Goal: Task Accomplishment & Management: Manage account settings

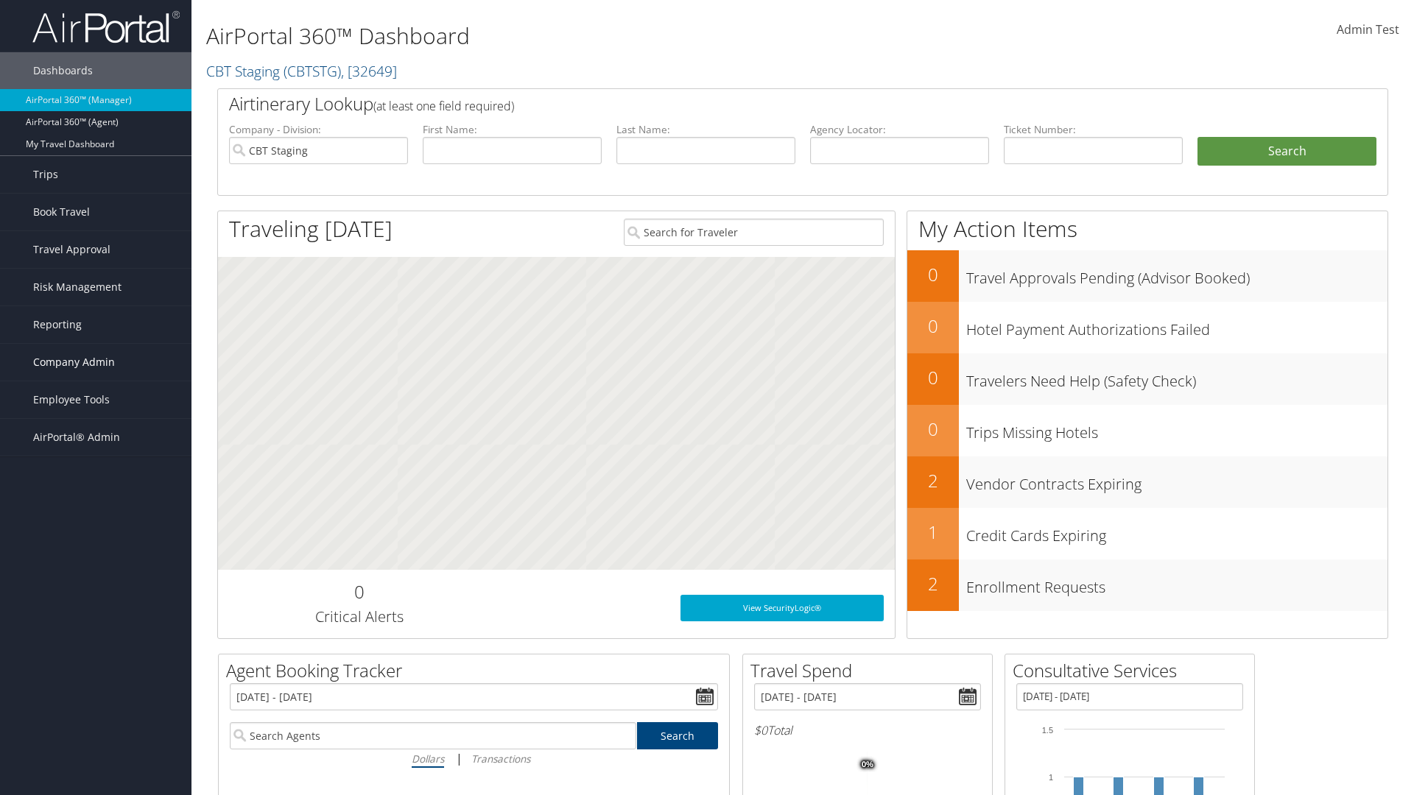
click at [96, 362] on span "Company Admin" at bounding box center [74, 362] width 82 height 37
click at [96, 679] on link "Airtinerary® Settings" at bounding box center [95, 679] width 191 height 22
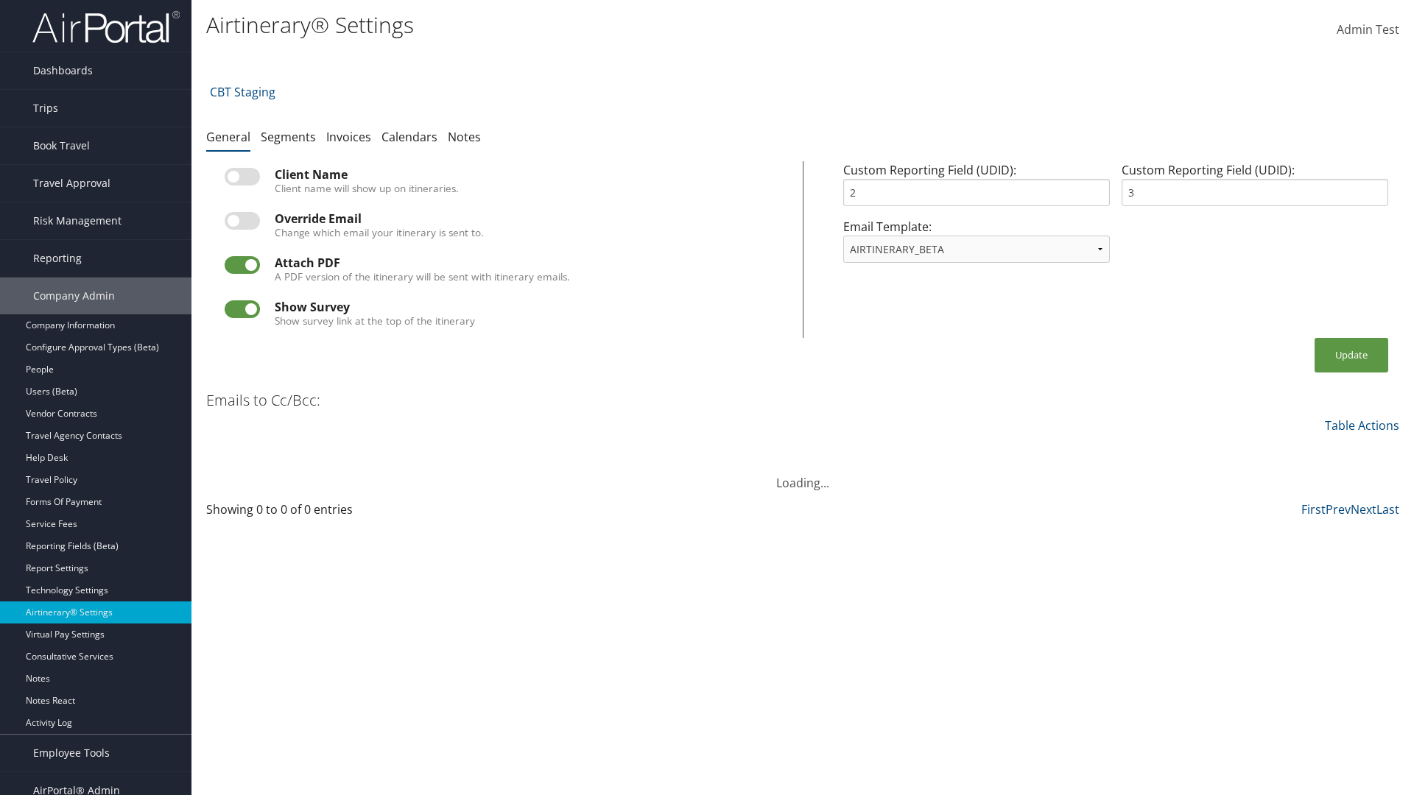
click at [208, 60] on link at bounding box center [208, 60] width 4 height 20
click at [0, 0] on input "search" at bounding box center [0, 0] width 0 height 0
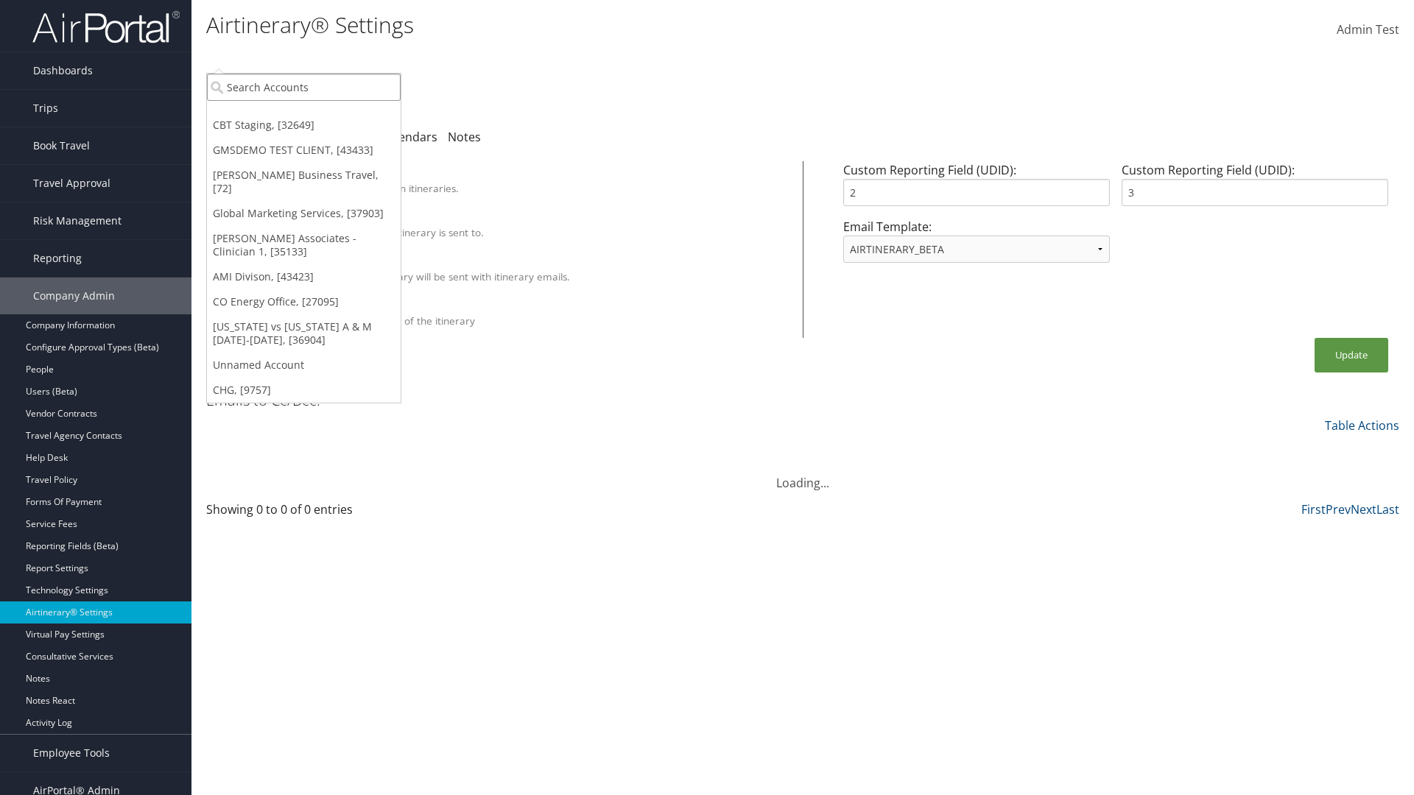
type input "Global Marketing Services"
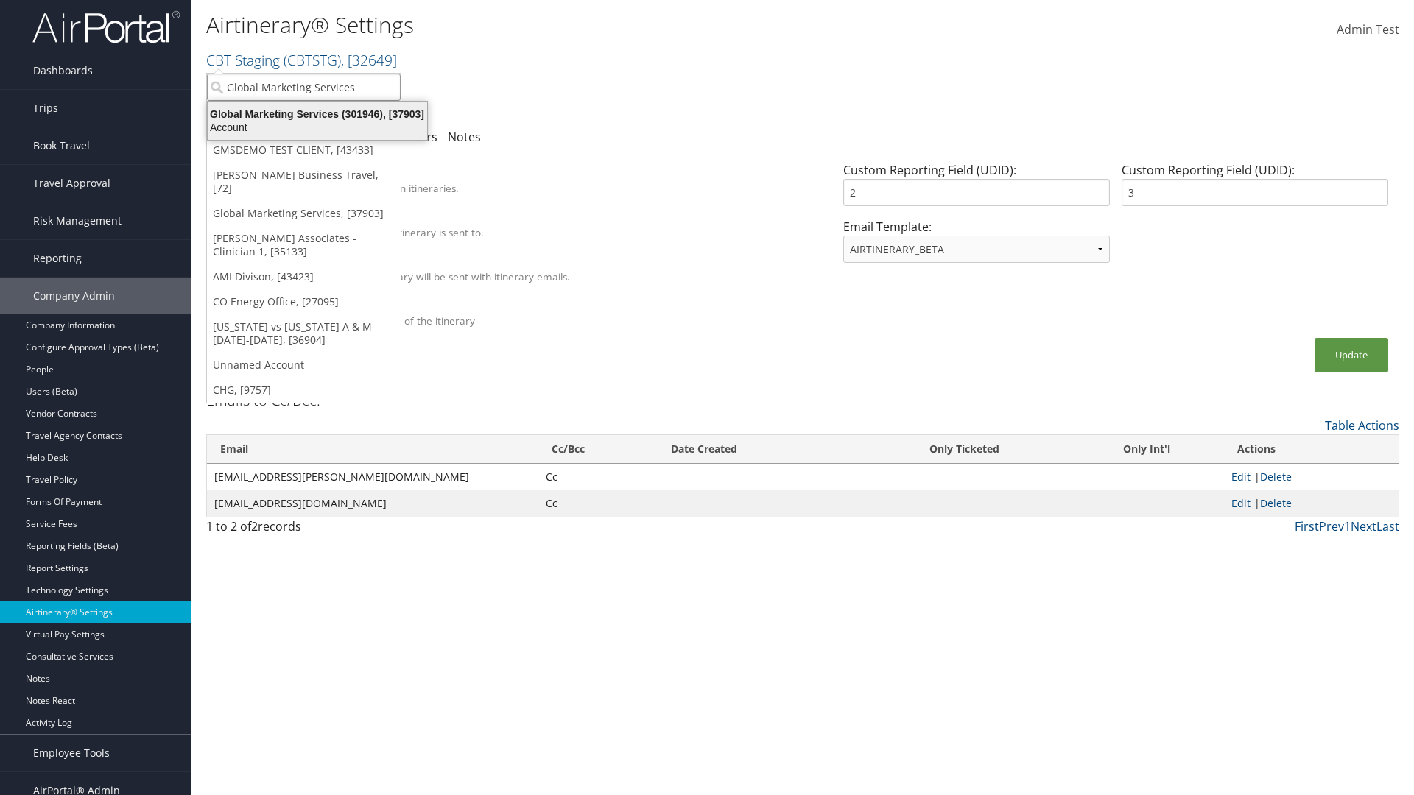
click at [317, 114] on div "Global Marketing Services (301946), [37903]" at bounding box center [317, 114] width 237 height 13
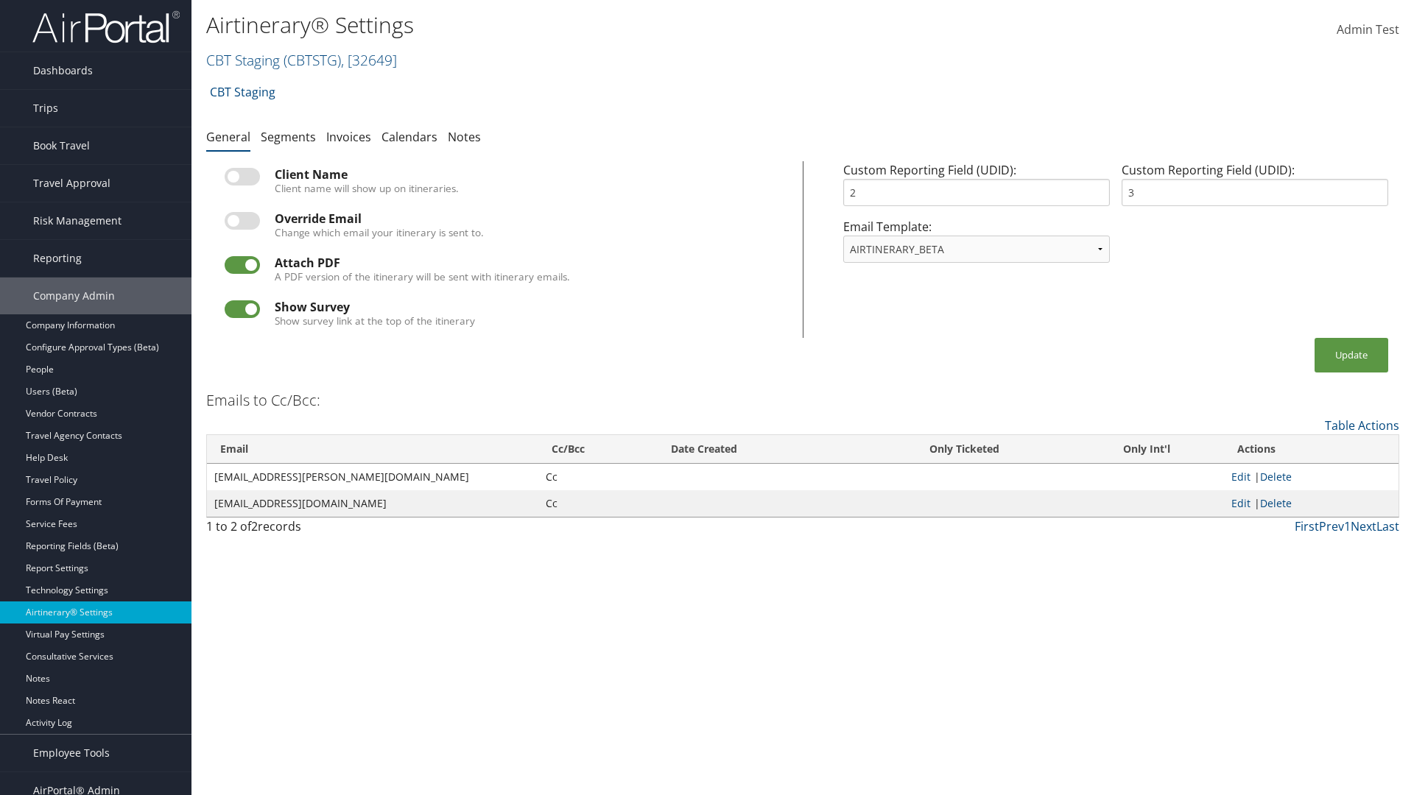
click at [242, 177] on label at bounding box center [242, 177] width 35 height 18
click at [242, 177] on input "checkbox" at bounding box center [237, 180] width 10 height 10
checkbox input "true"
click at [1351, 355] on button "Update" at bounding box center [1351, 355] width 74 height 35
